Goal: Task Accomplishment & Management: Manage account settings

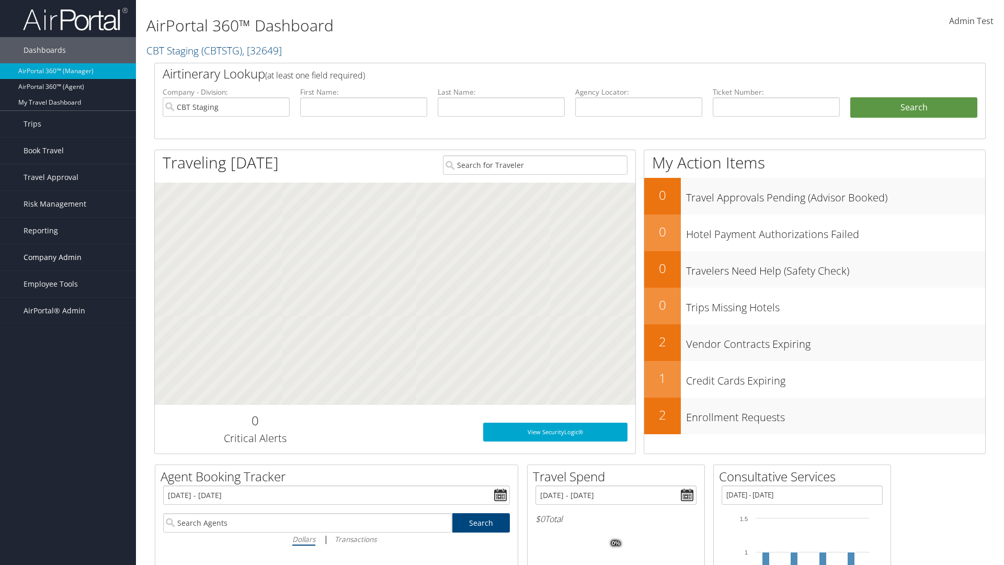
click at [68, 257] on span "Company Admin" at bounding box center [53, 257] width 58 height 26
click at [68, 357] on link "Travel Agency Contacts" at bounding box center [68, 357] width 136 height 16
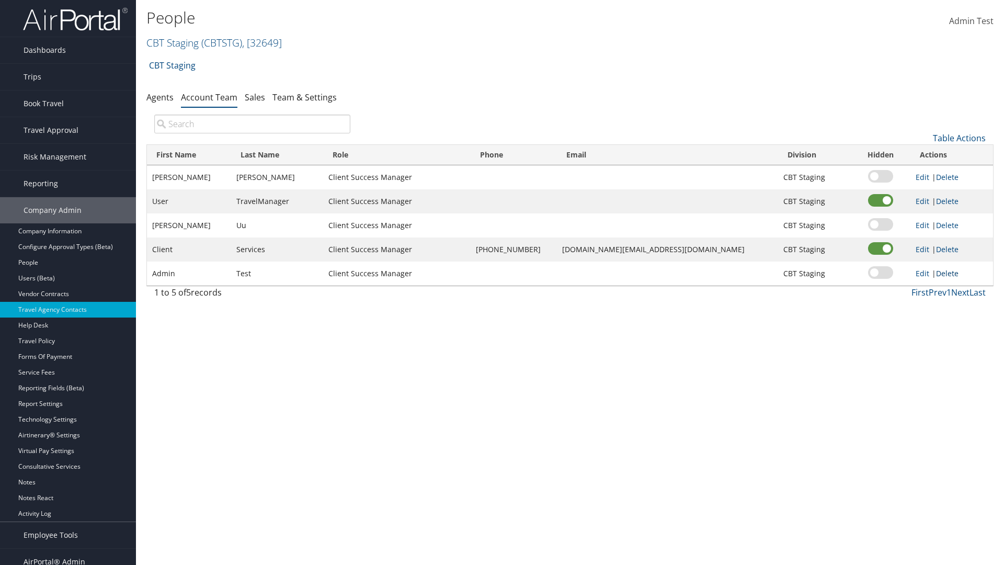
click at [944, 273] on link "Delete" at bounding box center [947, 273] width 22 height 10
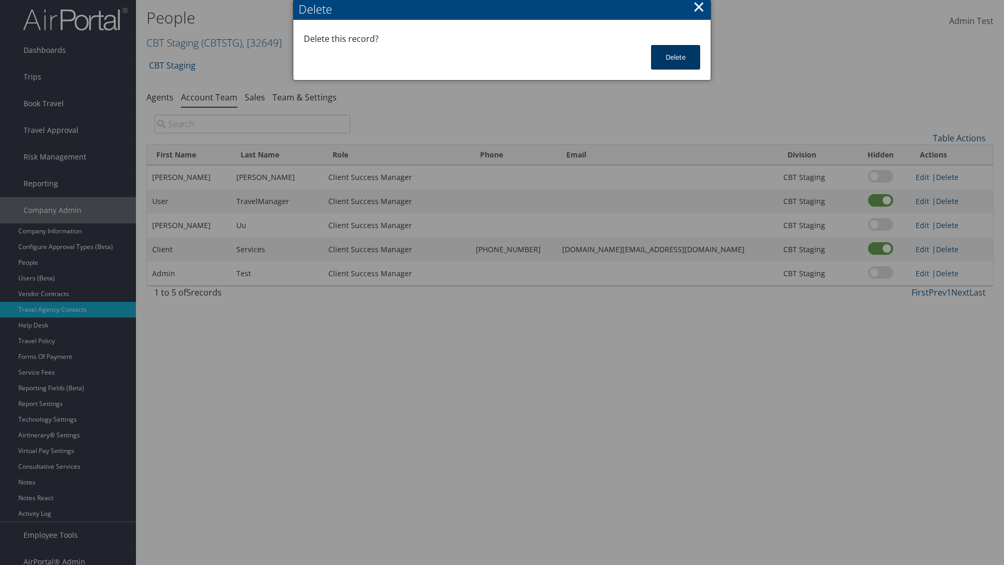
click at [675, 57] on button "Delete" at bounding box center [675, 57] width 49 height 25
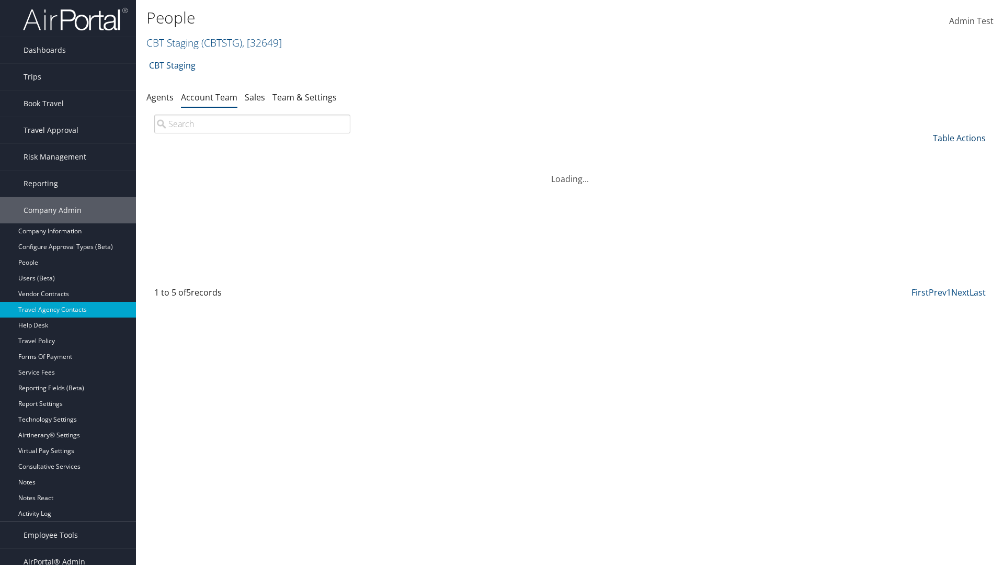
click at [959, 138] on link "Table Actions" at bounding box center [959, 138] width 53 height 12
click at [924, 154] on link "Add Team Member" at bounding box center [923, 154] width 137 height 18
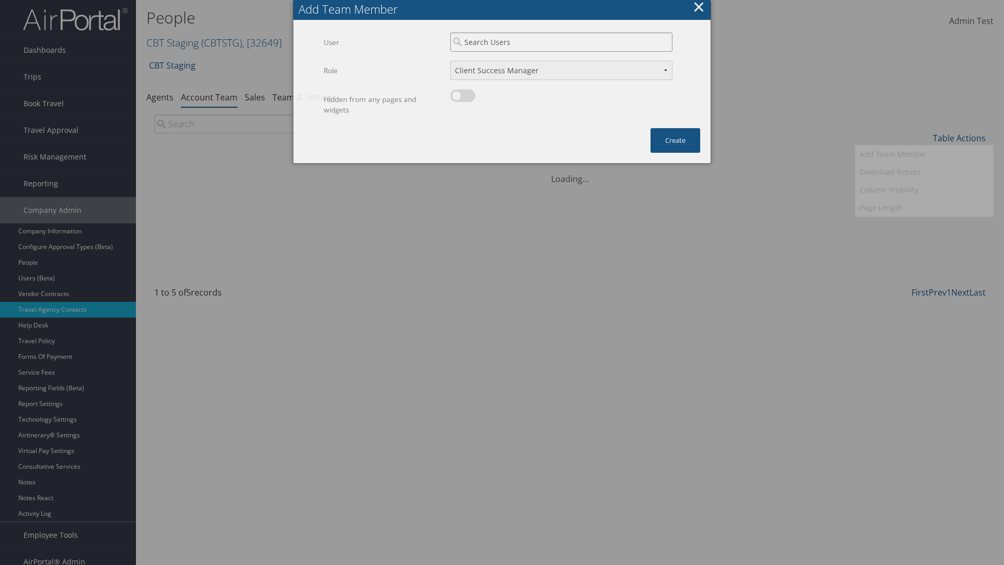
click at [561, 42] on input "search" at bounding box center [561, 41] width 222 height 19
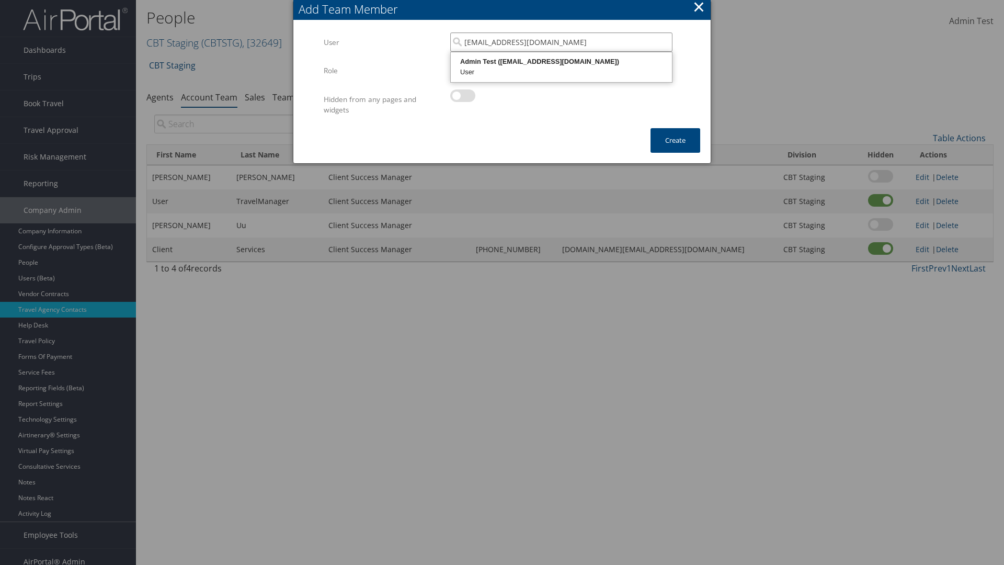
click at [561, 67] on div "User" at bounding box center [561, 72] width 218 height 10
type input "Admin Test"
click at [675, 140] on button "Create" at bounding box center [675, 140] width 50 height 25
